Goal: Information Seeking & Learning: Check status

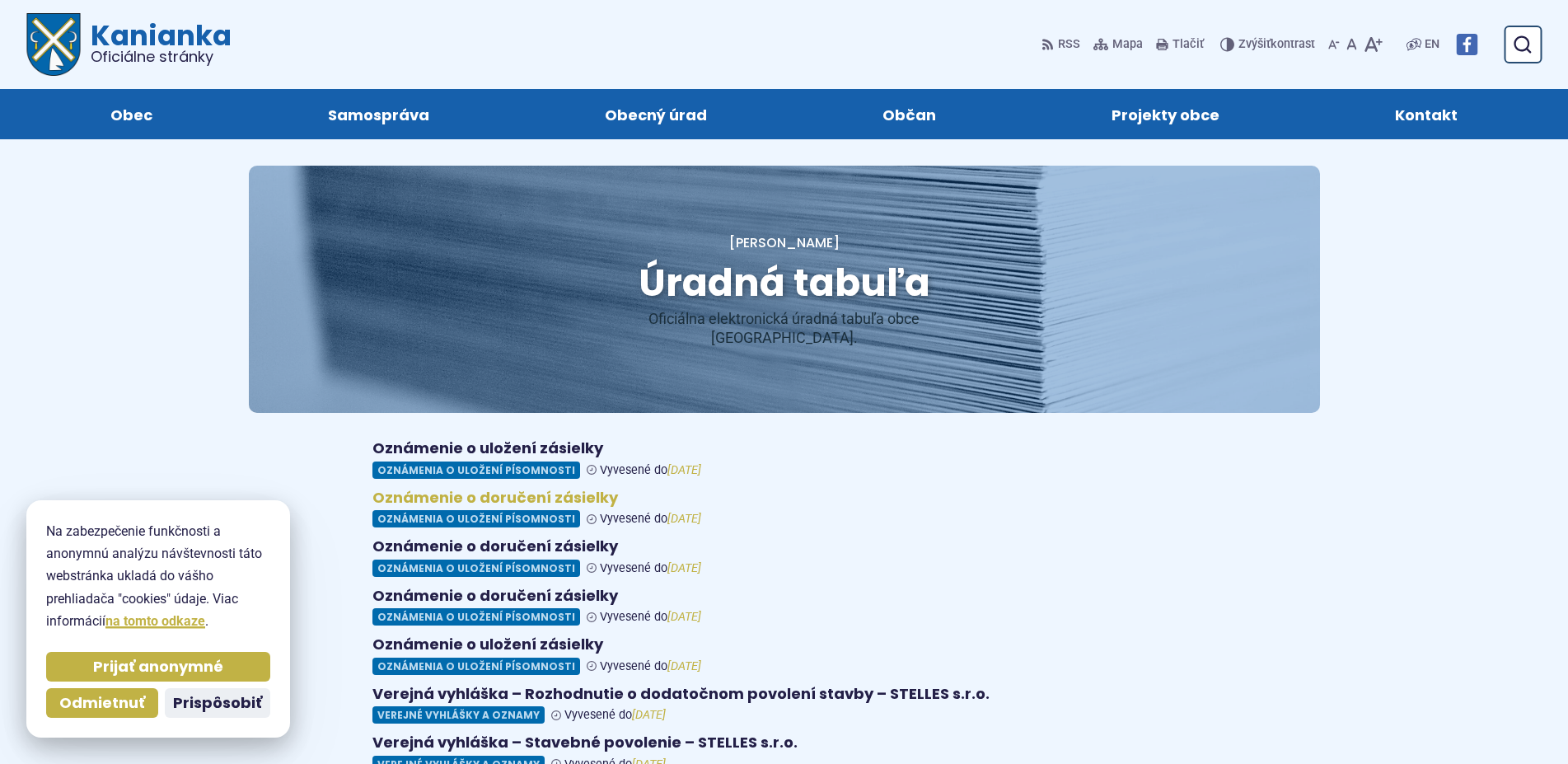
click at [530, 499] on figure at bounding box center [784, 508] width 823 height 40
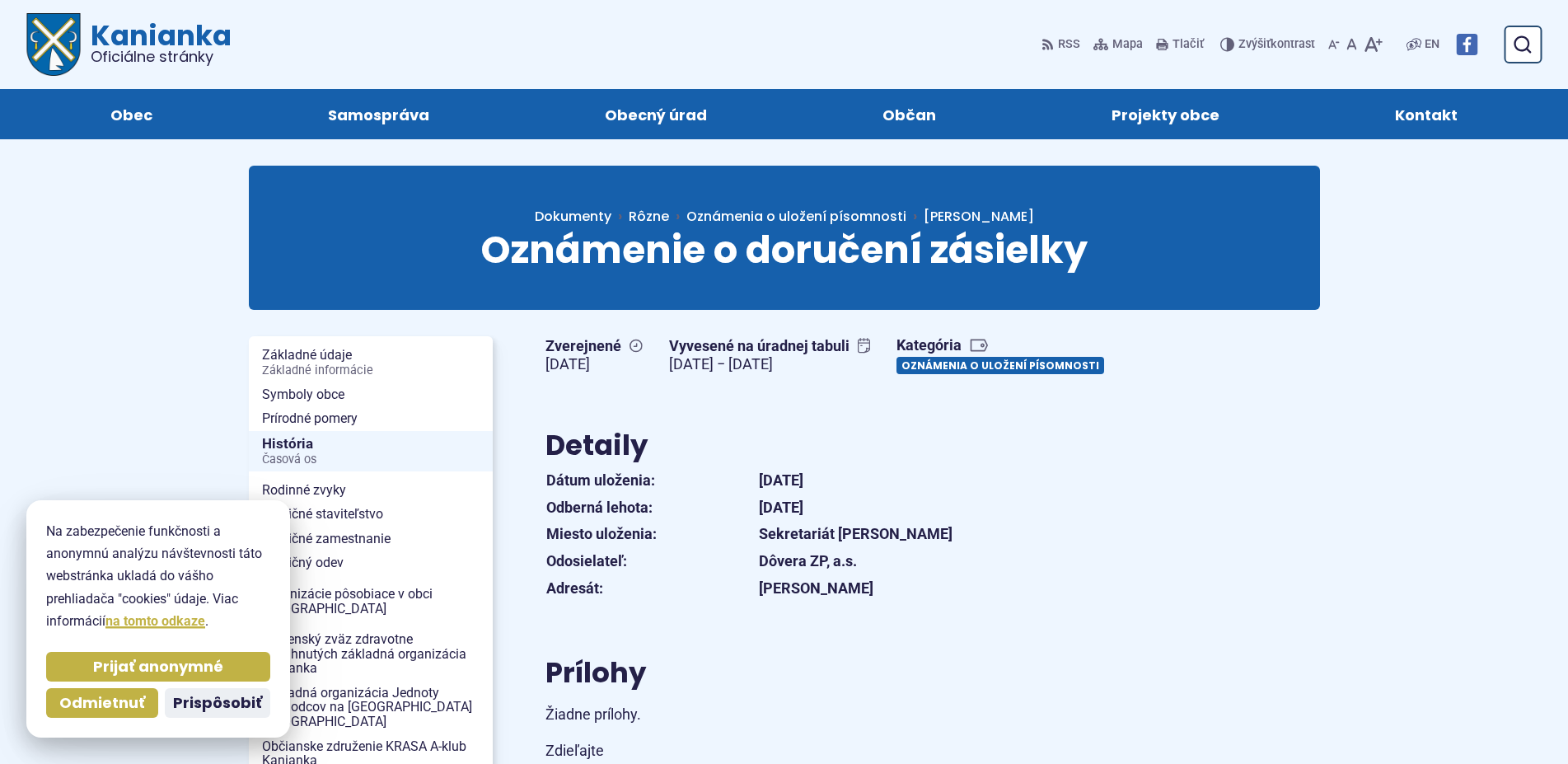
click at [897, 374] on link "Oznámenia o uložení písomnosti" at bounding box center [1000, 366] width 208 height 17
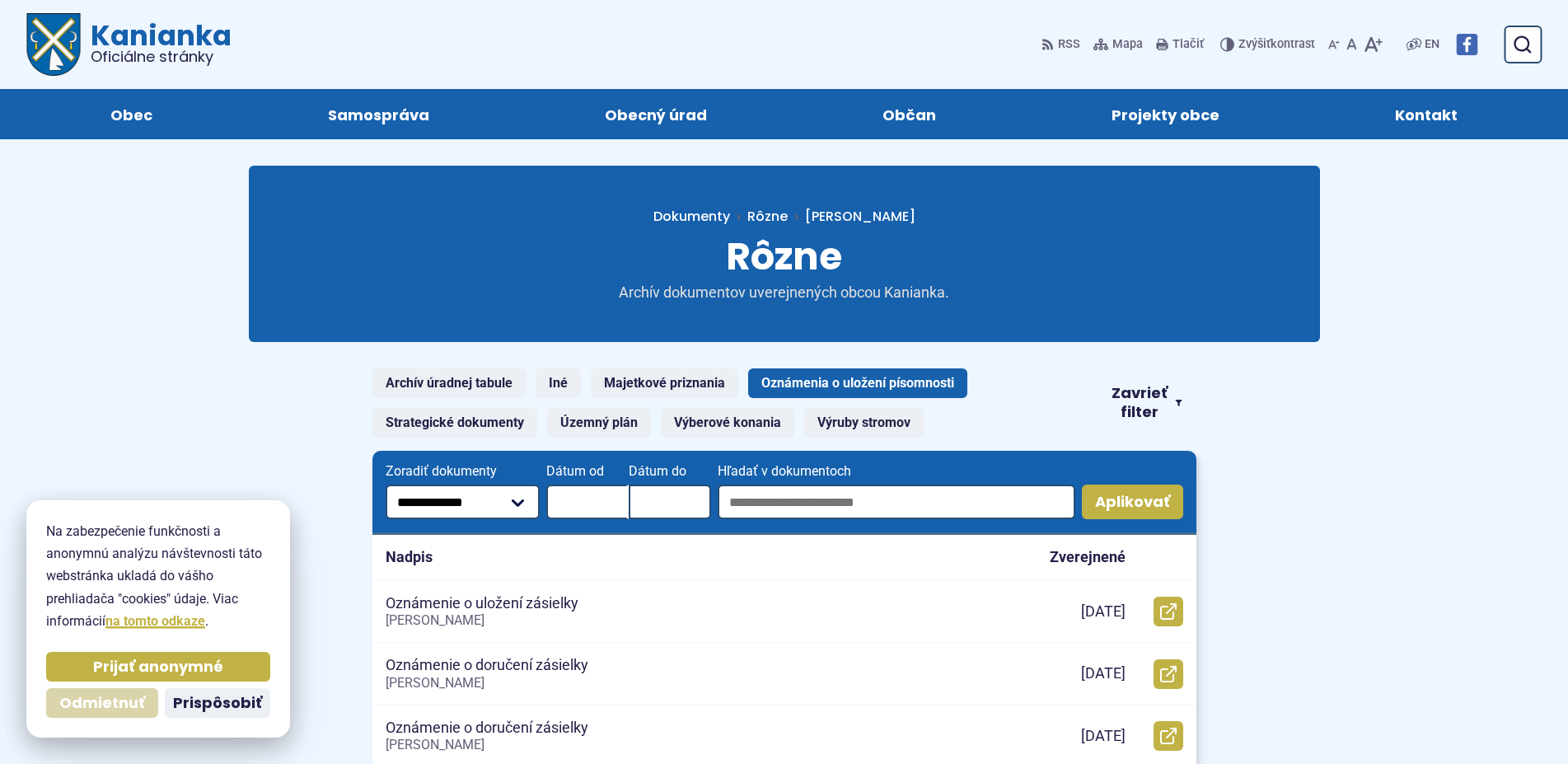
click at [137, 704] on span "Odmietnuť" at bounding box center [102, 703] width 85 height 19
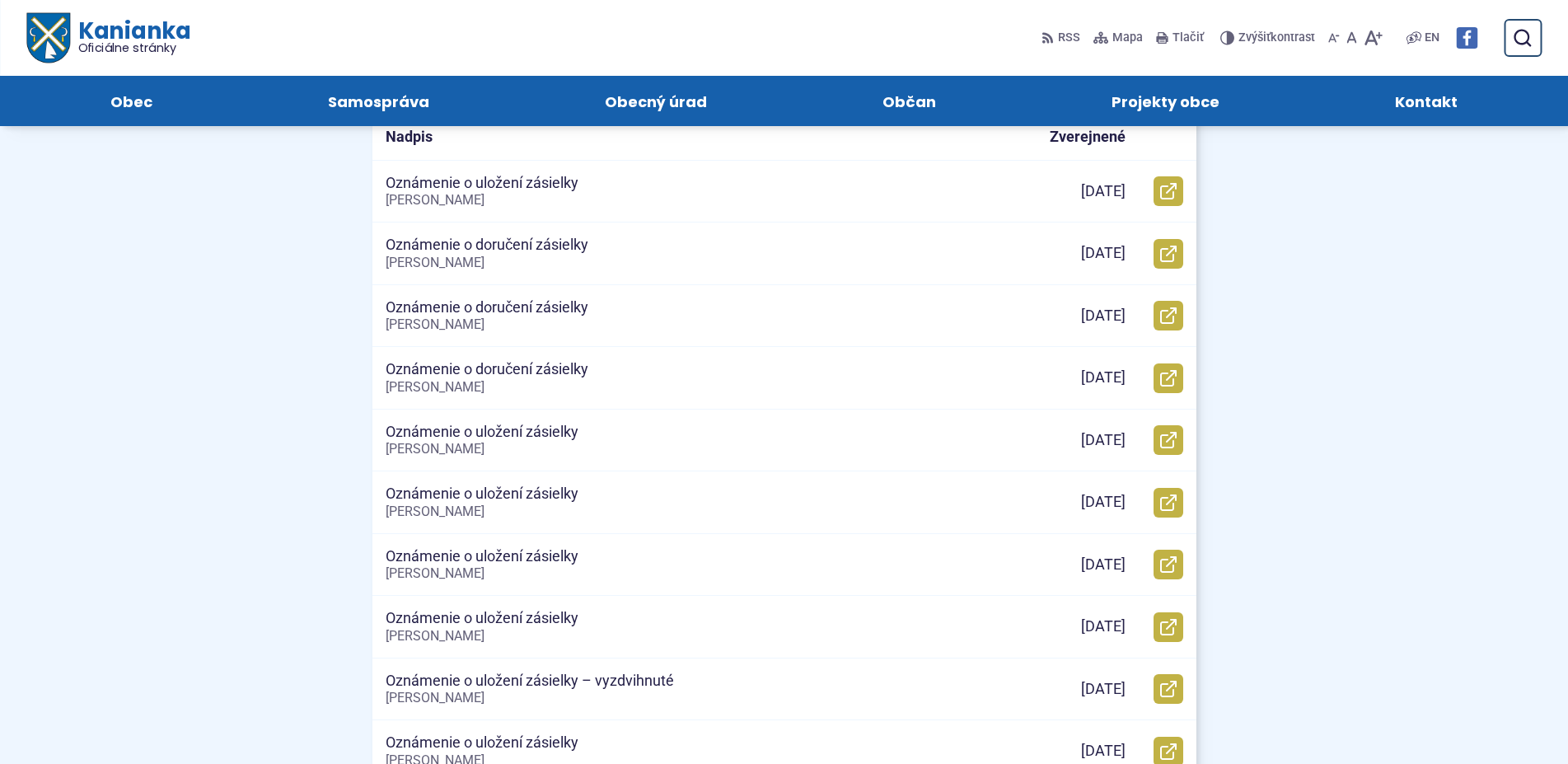
scroll to position [84, 0]
